Goal: Information Seeking & Learning: Understand process/instructions

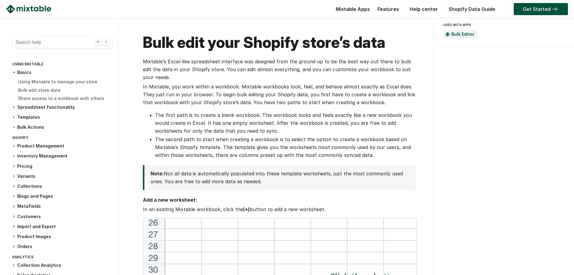
click at [22, 167] on h3 "Pricing" at bounding box center [62, 166] width 100 height 6
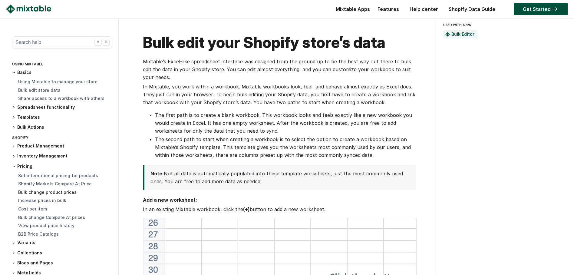
click at [47, 192] on link "Bulk change product prices" at bounding box center [47, 191] width 58 height 5
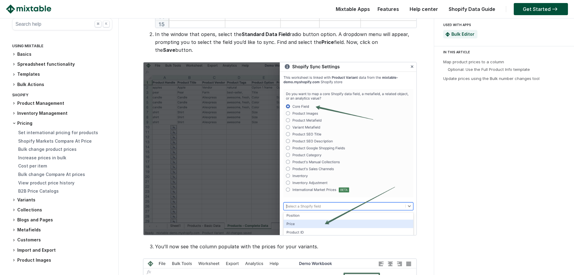
scroll to position [524, 0]
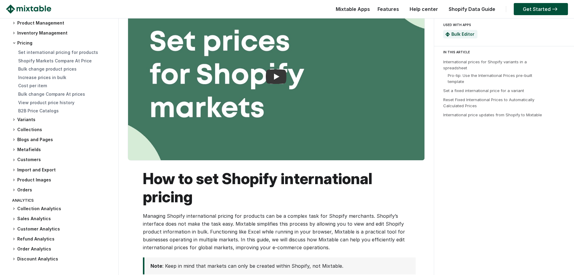
scroll to position [43, 0]
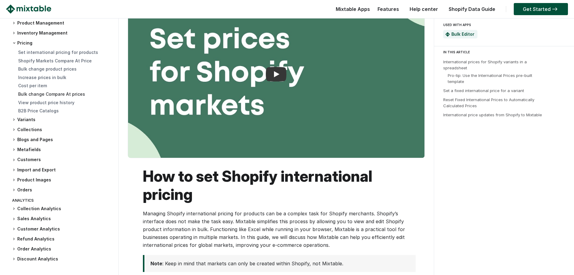
click at [36, 94] on link "Bulk change Compare At prices" at bounding box center [51, 93] width 67 height 5
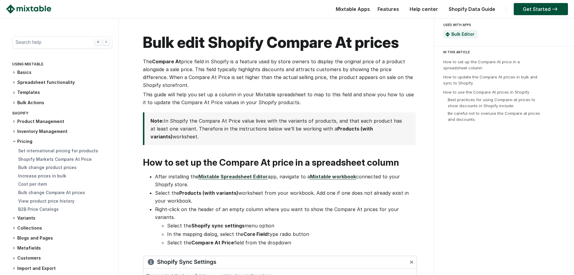
click at [22, 141] on h3 "Pricing" at bounding box center [62, 141] width 100 height 6
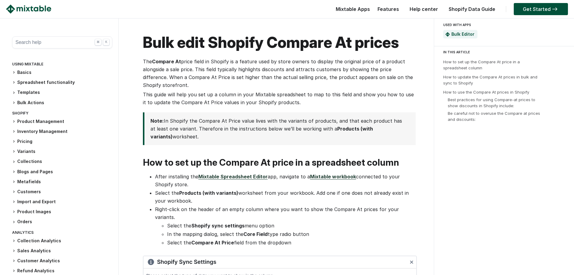
click at [22, 141] on h3 "Pricing" at bounding box center [62, 141] width 100 height 6
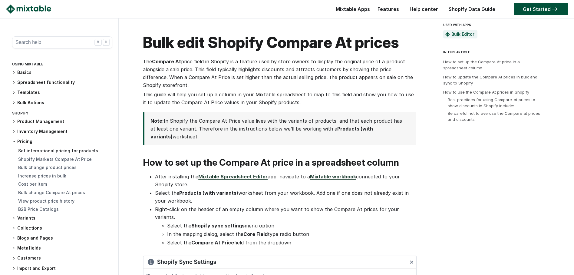
click at [79, 152] on link "Set international pricing for products" at bounding box center [58, 150] width 80 height 5
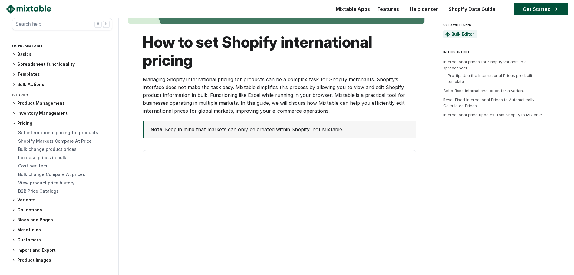
scroll to position [179, 0]
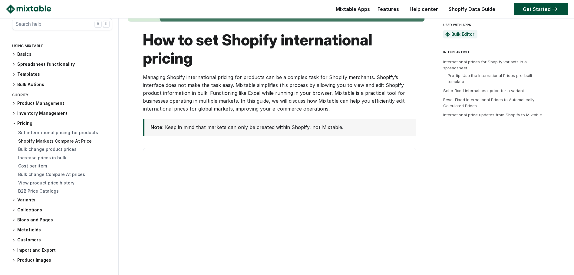
click at [55, 140] on link "Shopify Markets Compare At Price" at bounding box center [55, 140] width 74 height 5
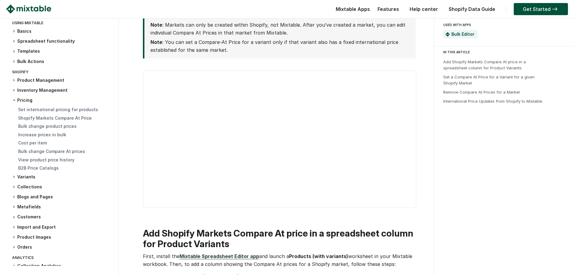
scroll to position [317, 0]
